Goal: Information Seeking & Learning: Compare options

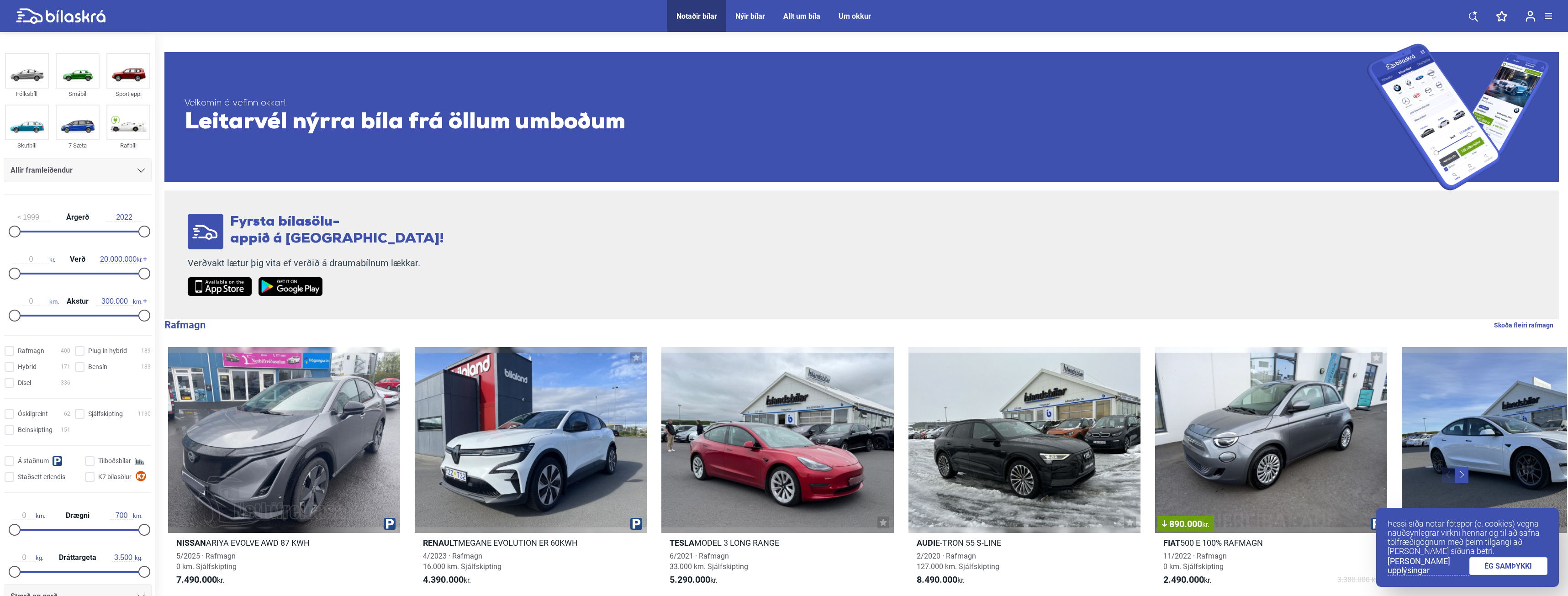
click at [494, 213] on div "Fyrsta bílasölu- appið á [GEOGRAPHIC_DATA]! Verðvakt lætur þig vita ef verðið á…" at bounding box center [861, 255] width 1394 height 129
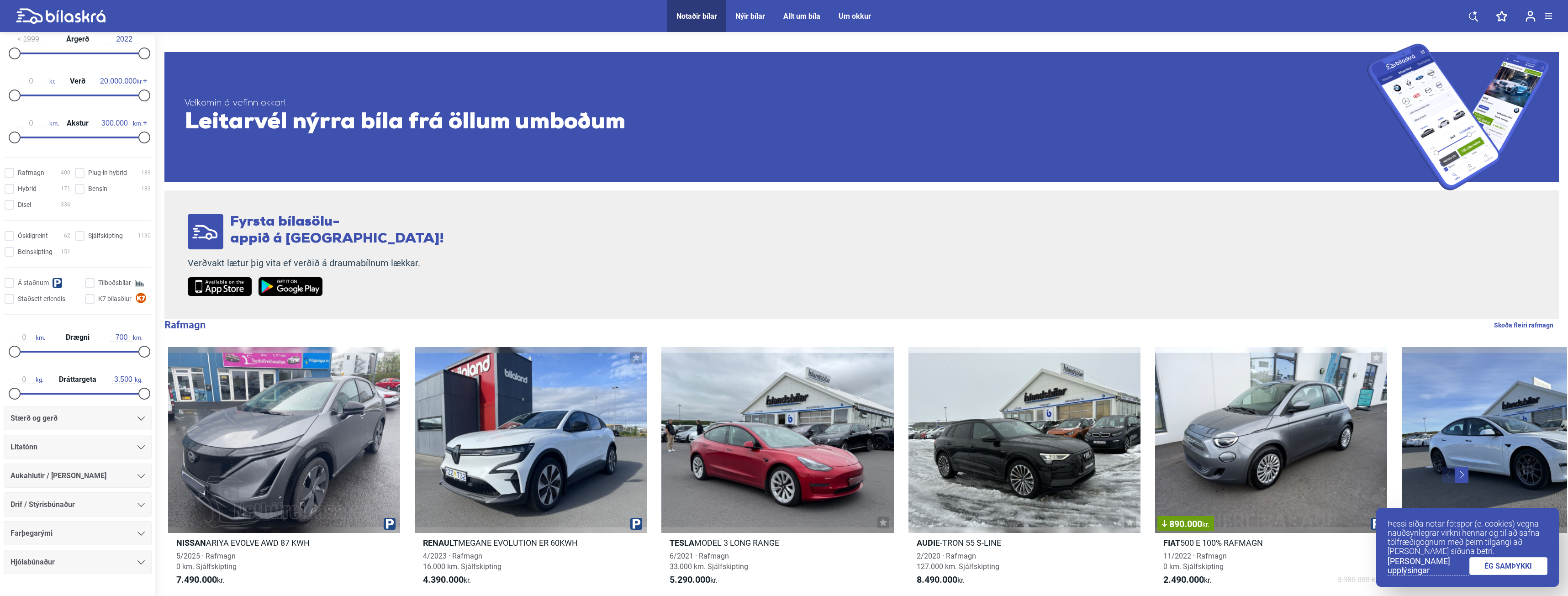
scroll to position [183, 0]
click at [91, 413] on div "Stærð og gerð" at bounding box center [78, 414] width 134 height 13
click at [77, 418] on div "Stærð og gerð" at bounding box center [78, 414] width 134 height 13
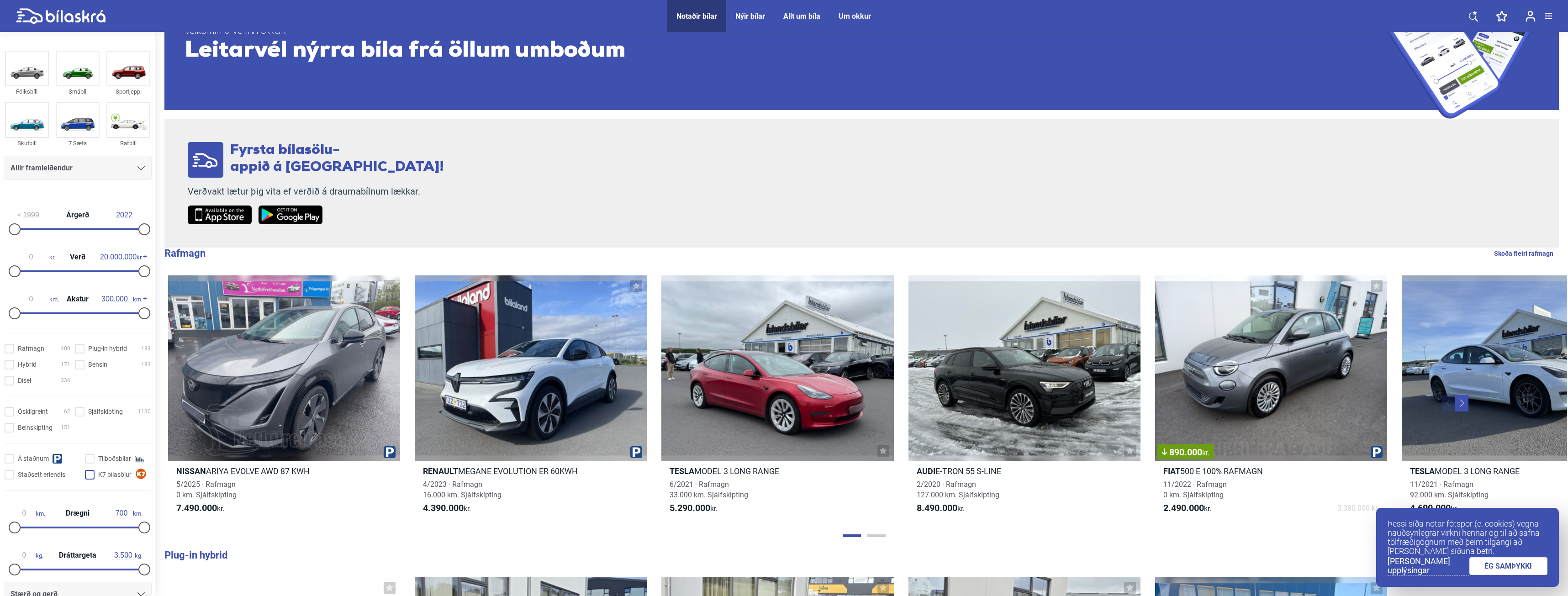
scroll to position [0, 0]
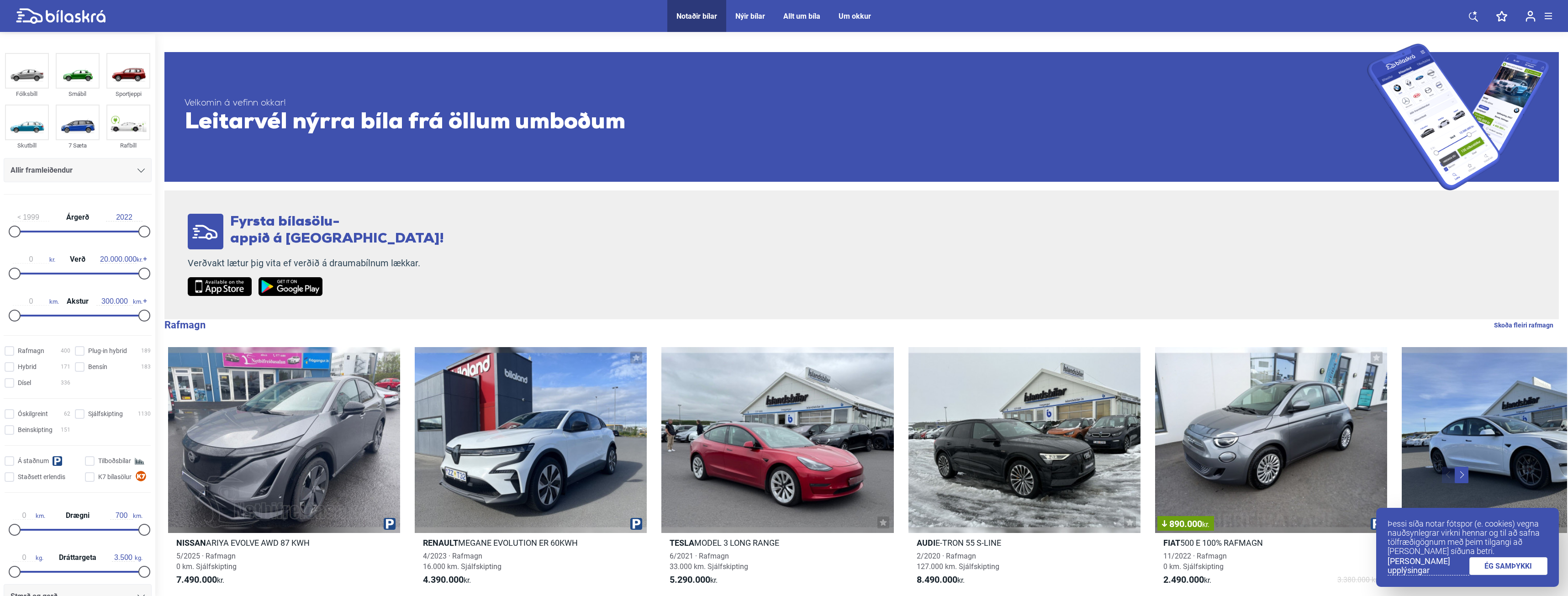
click at [86, 164] on div "Allir framleiðendur" at bounding box center [78, 171] width 134 height 13
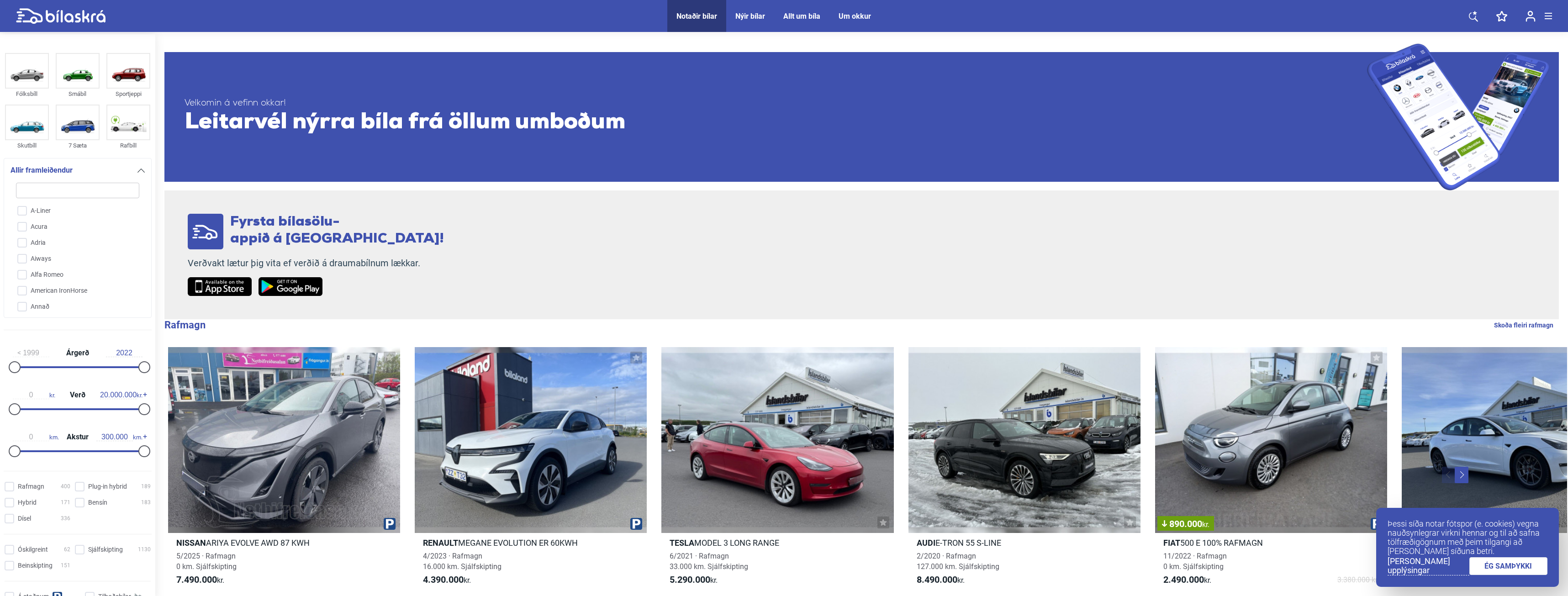
type input "m"
checkbox input "false"
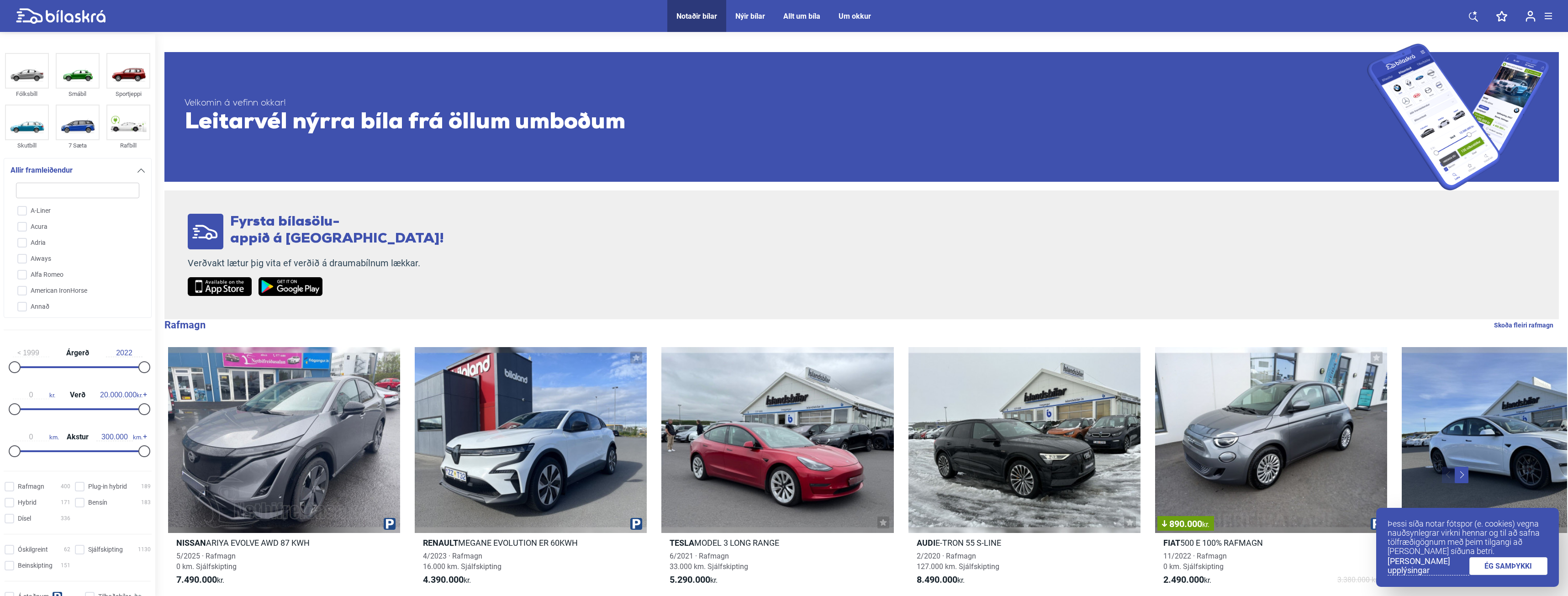
checkbox input "false"
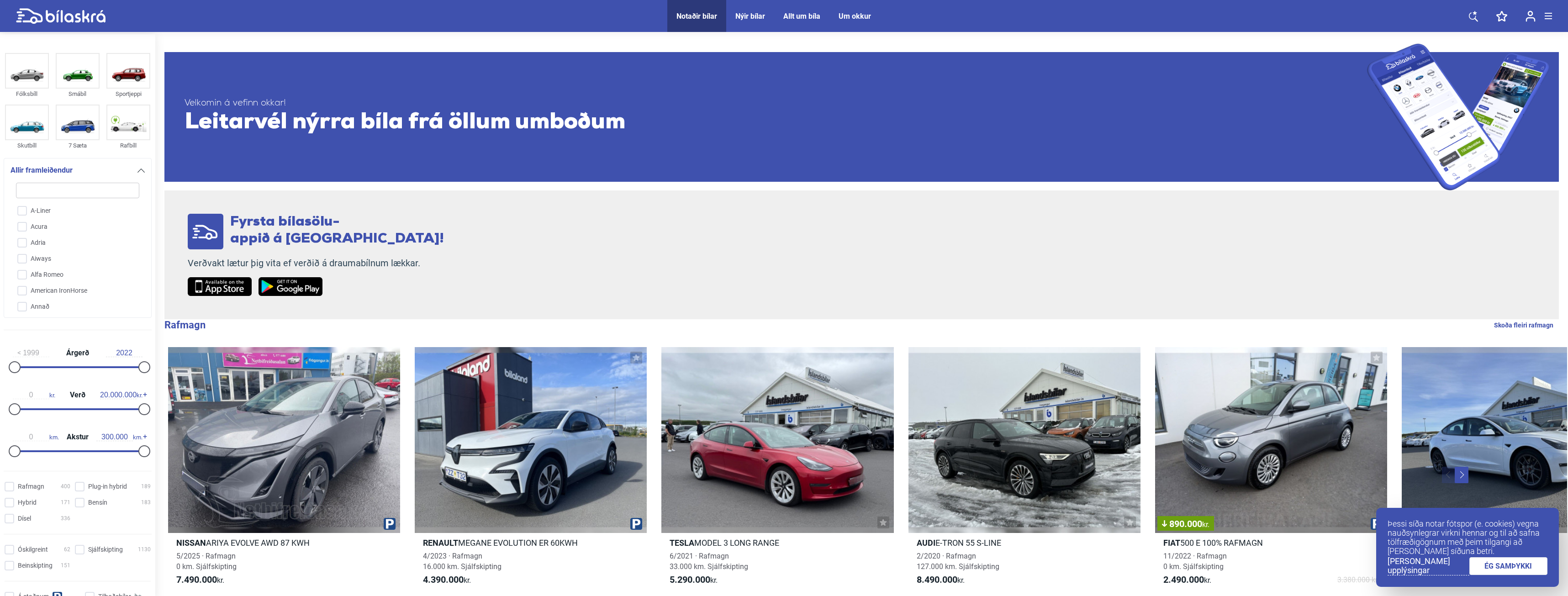
checkbox input "false"
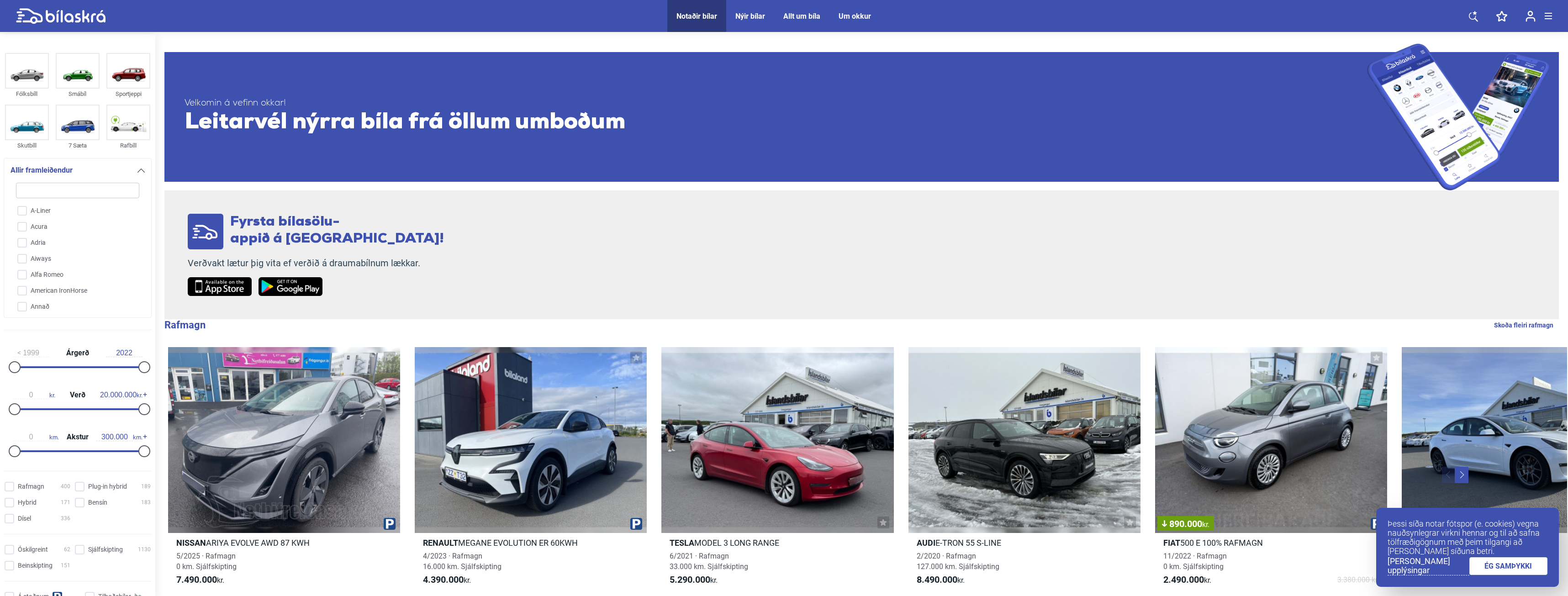
checkbox input "false"
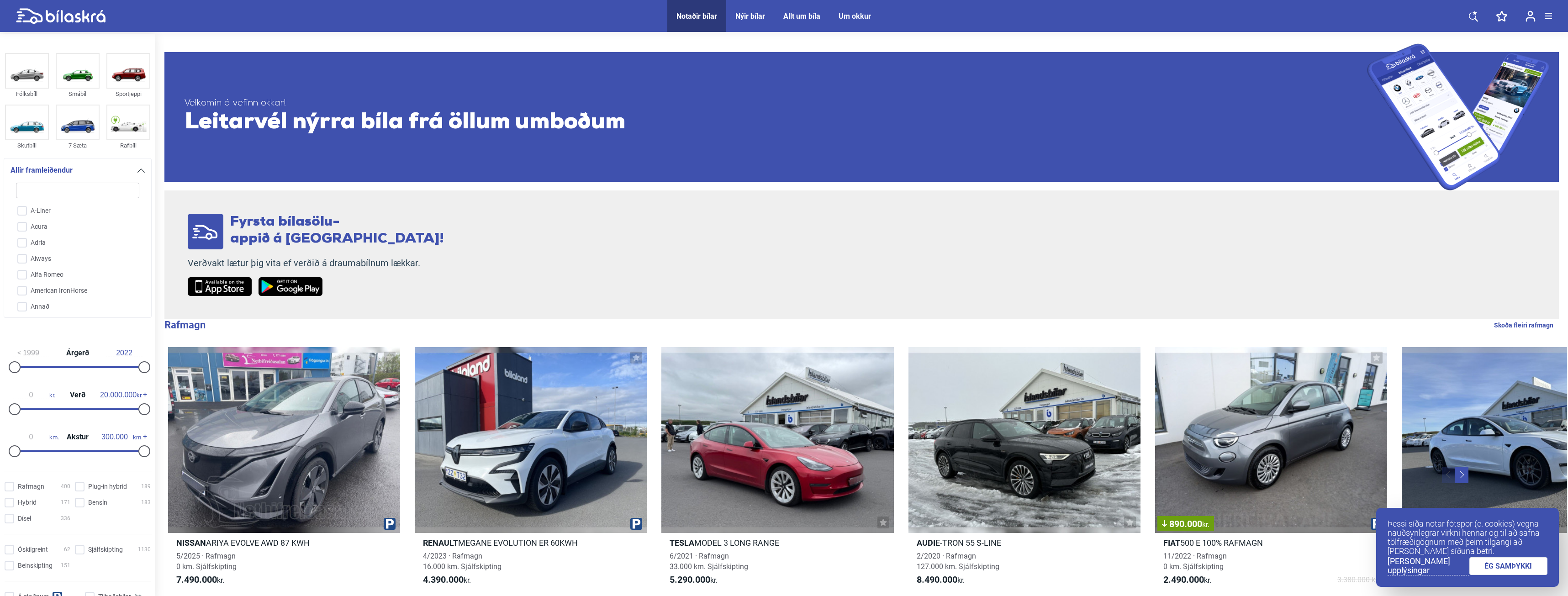
checkbox input "false"
type input "m"
click at [70, 249] on input "Mercedes-Benz" at bounding box center [71, 257] width 124 height 16
checkbox input "true"
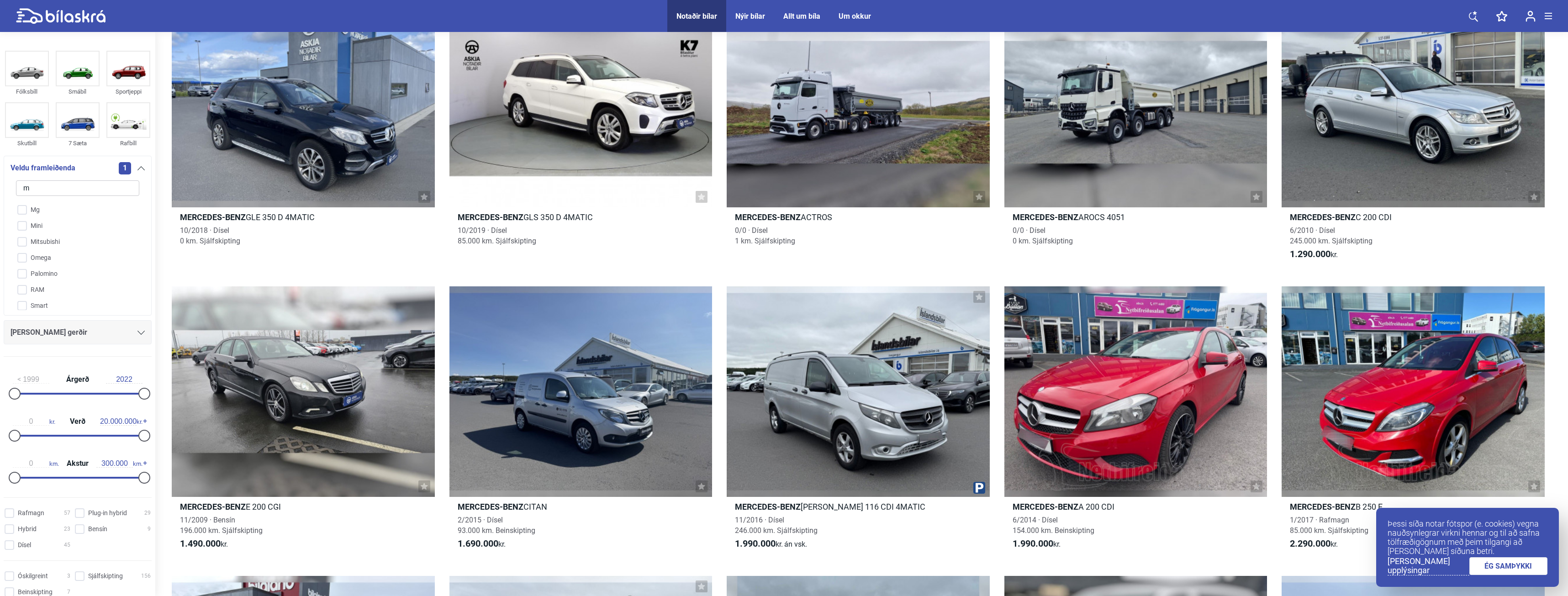
scroll to position [439, 0]
click at [75, 330] on div "[PERSON_NAME] gerðir" at bounding box center [78, 333] width 134 height 13
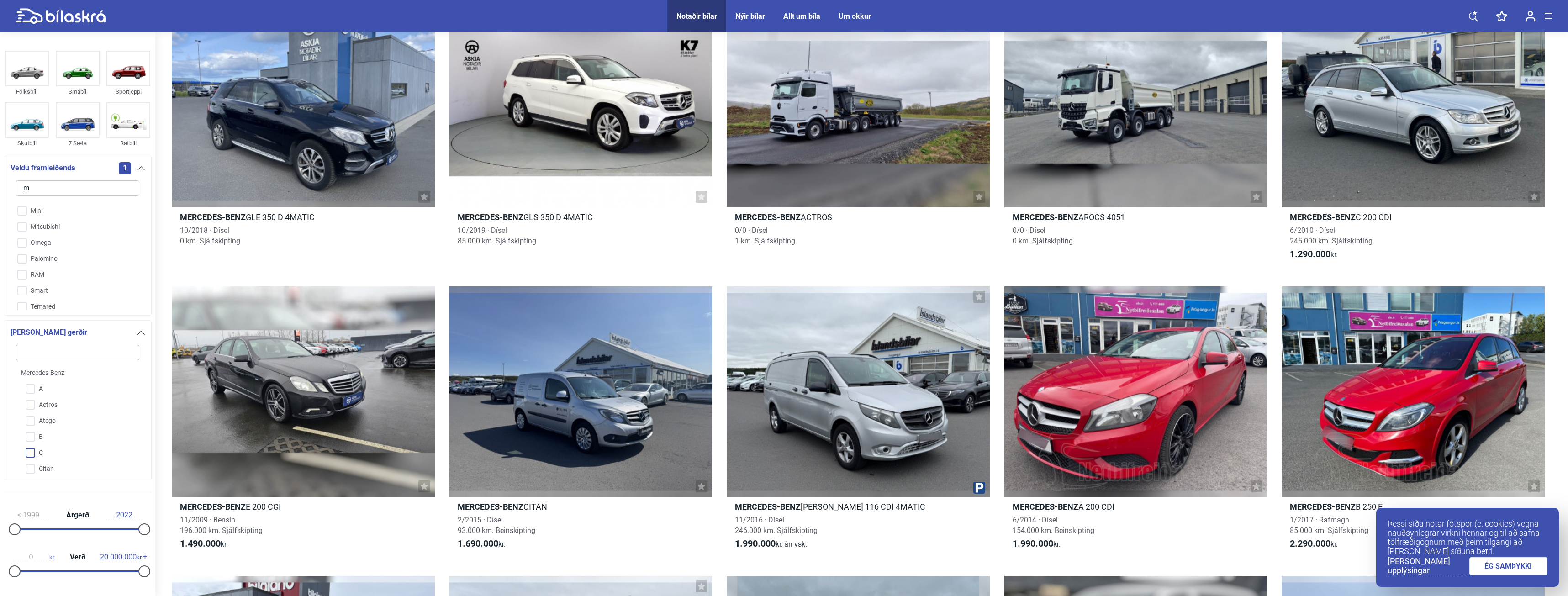
click at [34, 454] on input "C" at bounding box center [71, 453] width 124 height 16
checkbox input "true"
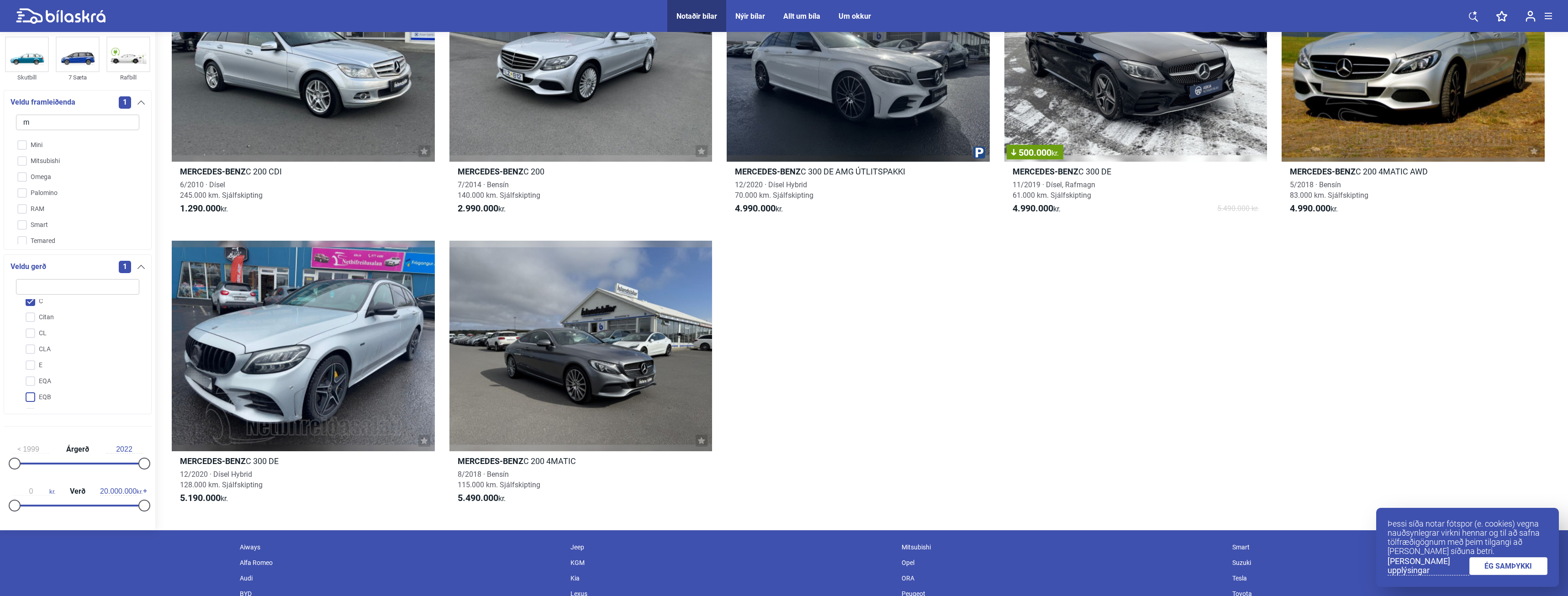
scroll to position [91, 0]
click at [29, 362] on input "E" at bounding box center [71, 360] width 124 height 16
checkbox input "true"
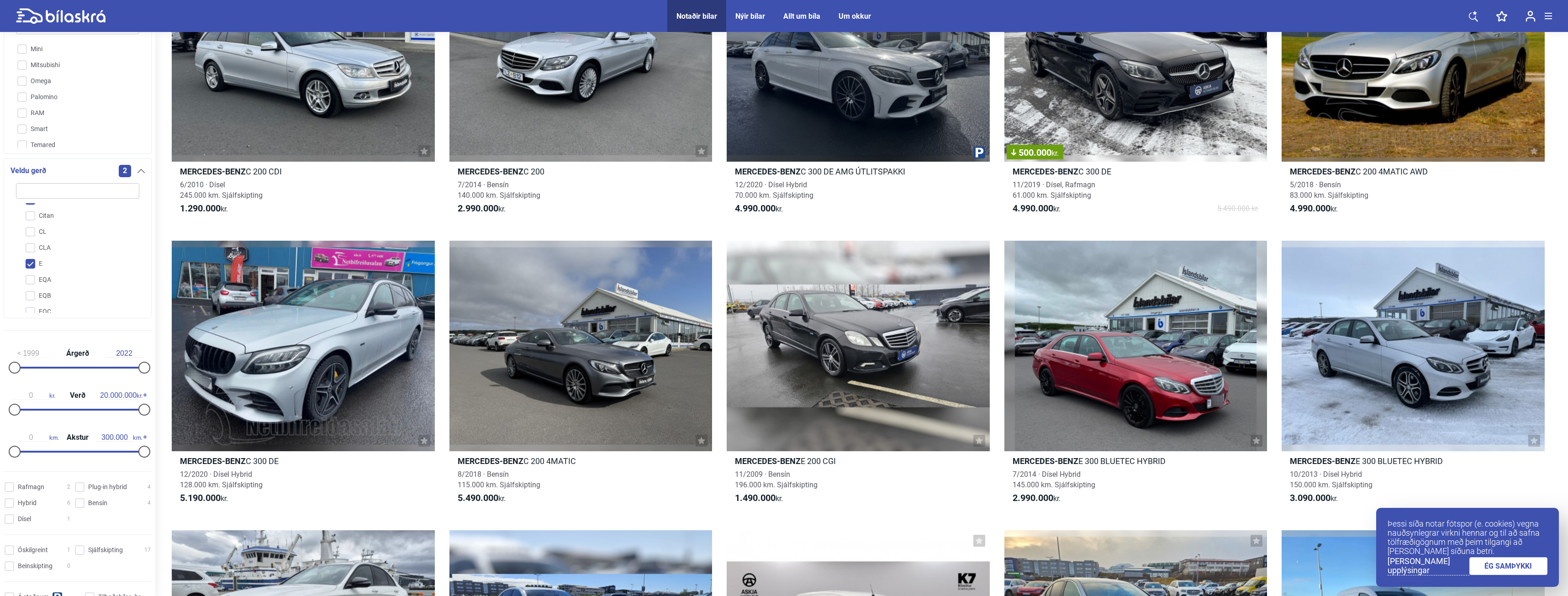
scroll to position [228, 0]
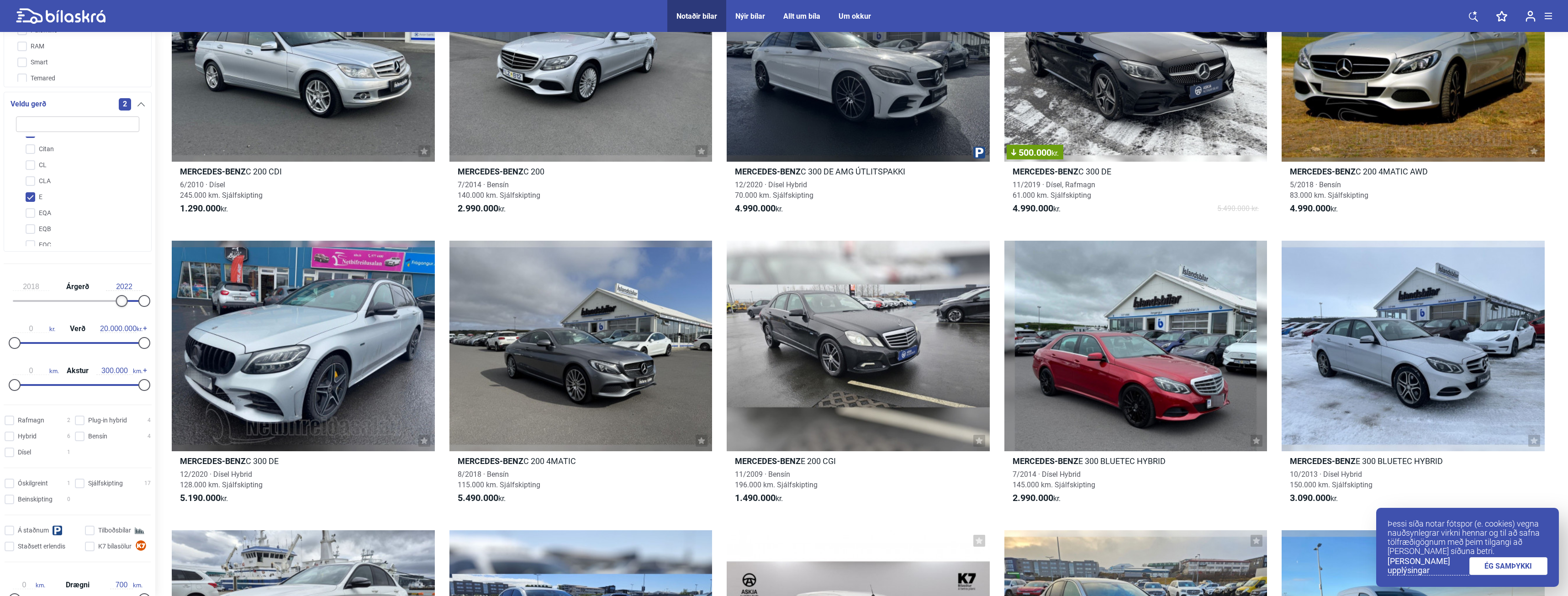
type input "2019"
drag, startPoint x: 16, startPoint y: 301, endPoint x: 125, endPoint y: 299, distance: 109.0
click at [125, 299] on div at bounding box center [127, 301] width 12 height 12
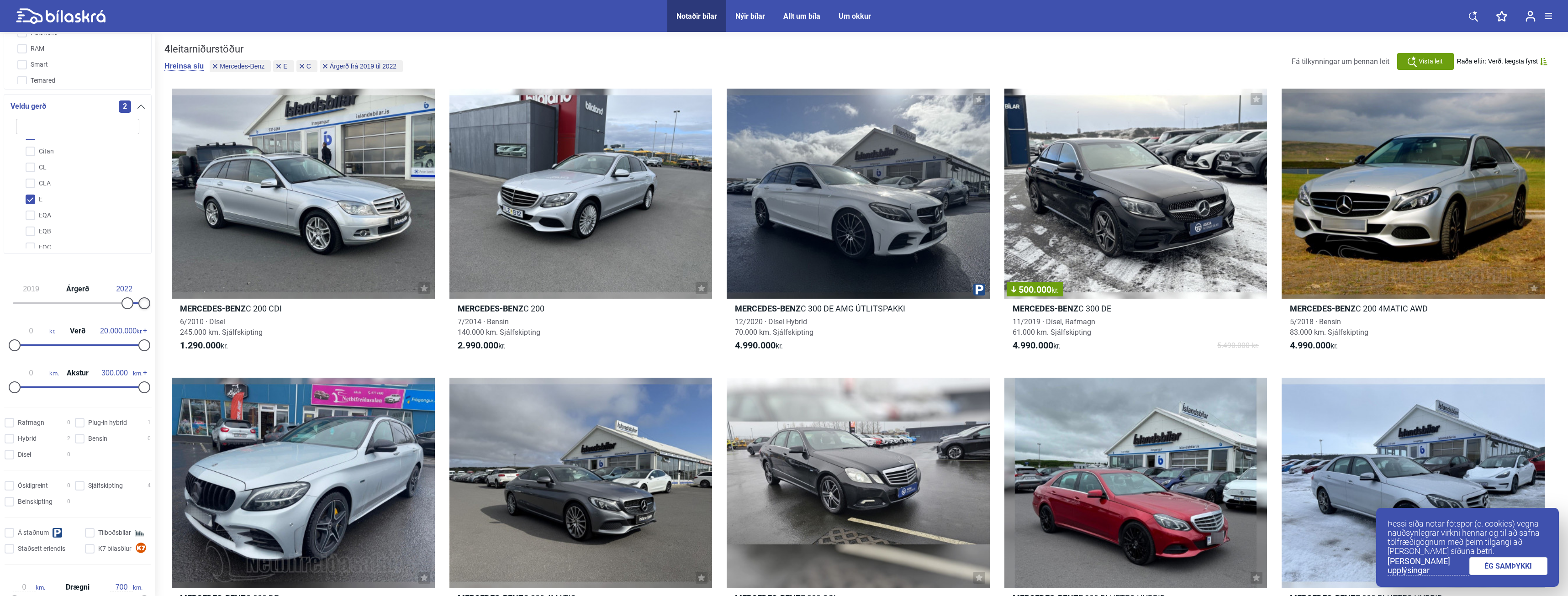
drag, startPoint x: 141, startPoint y: 305, endPoint x: 163, endPoint y: 307, distance: 22.1
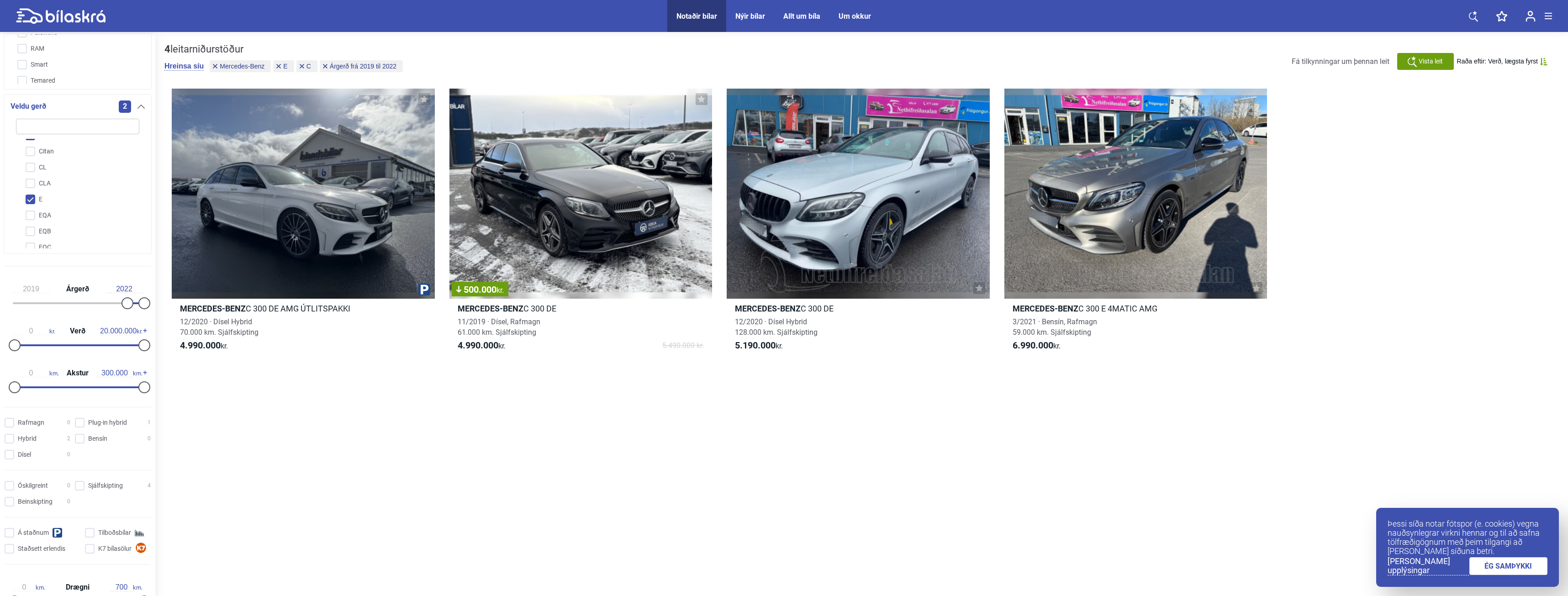
click at [125, 287] on input "2022" at bounding box center [124, 289] width 36 height 9
click at [130, 288] on input "2022" at bounding box center [124, 289] width 36 height 9
click at [131, 290] on input "2025" at bounding box center [124, 289] width 36 height 9
type input "2022"
click at [143, 288] on div "2019 Árgerð 2022" at bounding box center [77, 294] width 148 height 42
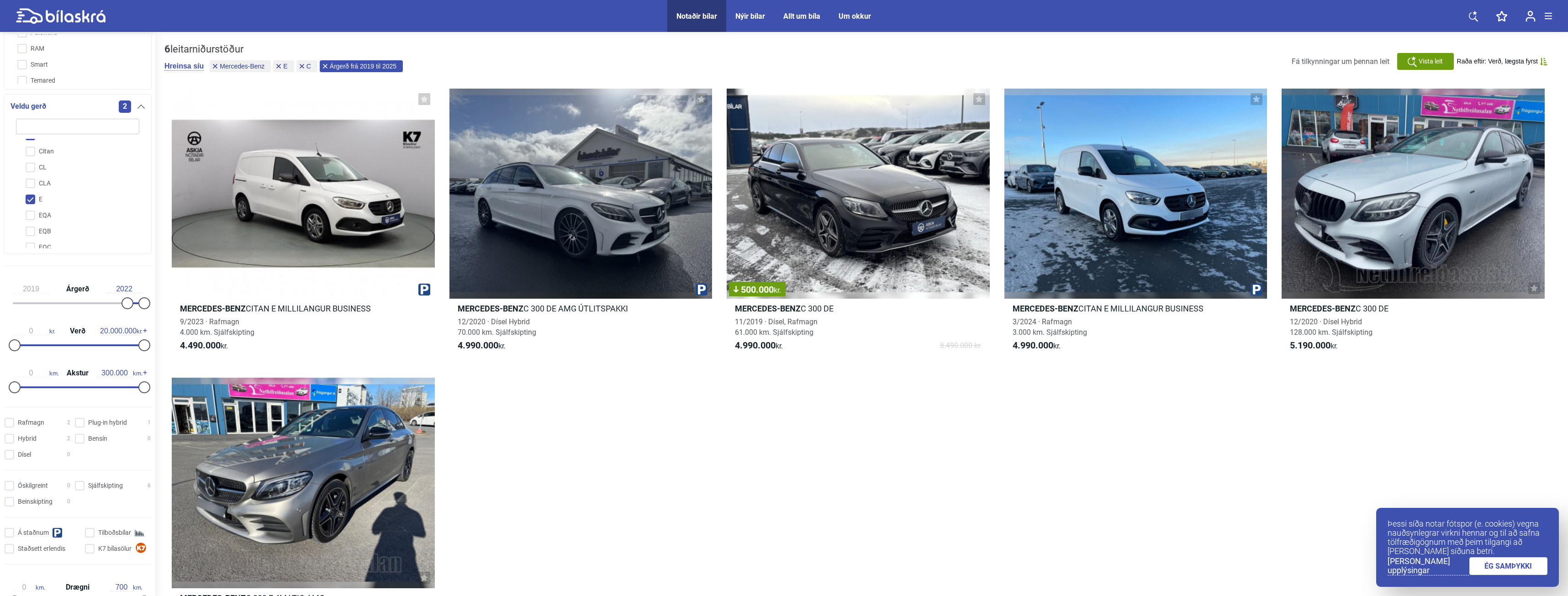
click at [327, 67] on icon at bounding box center [325, 66] width 4 height 4
type input "1999"
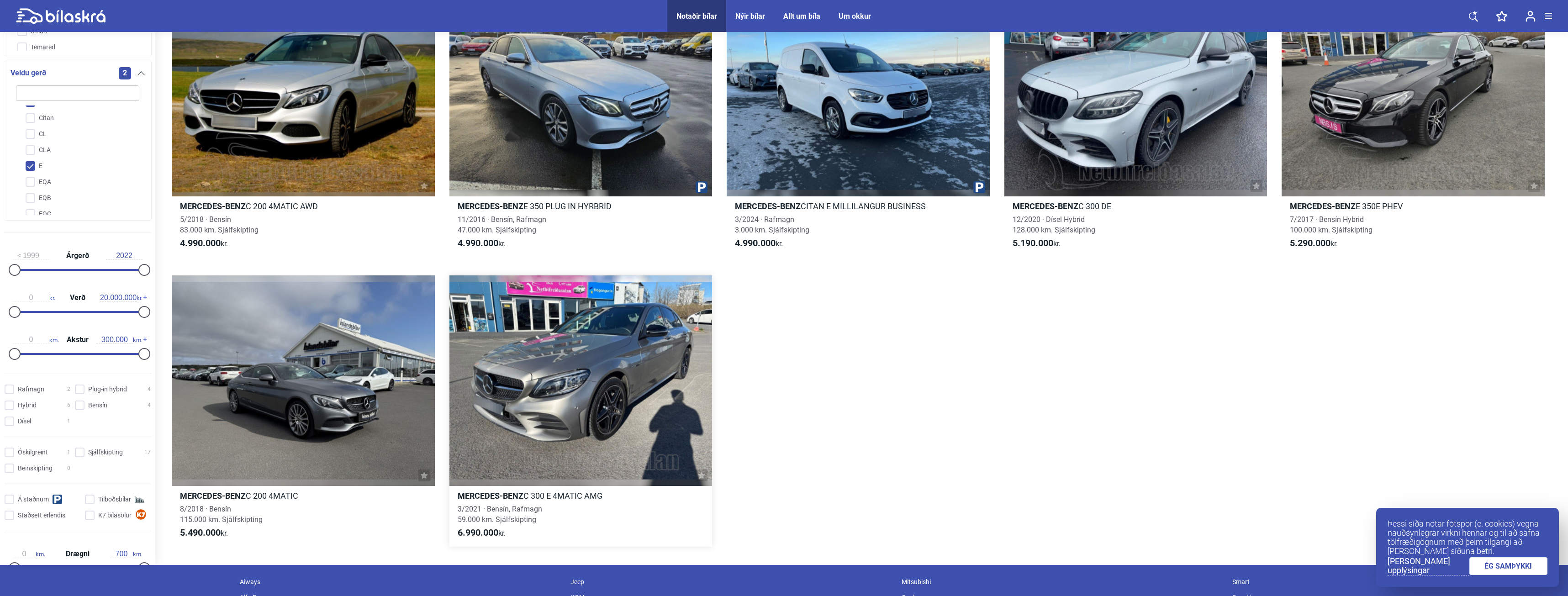
scroll to position [685, 0]
